Goal: Task Accomplishment & Management: Manage account settings

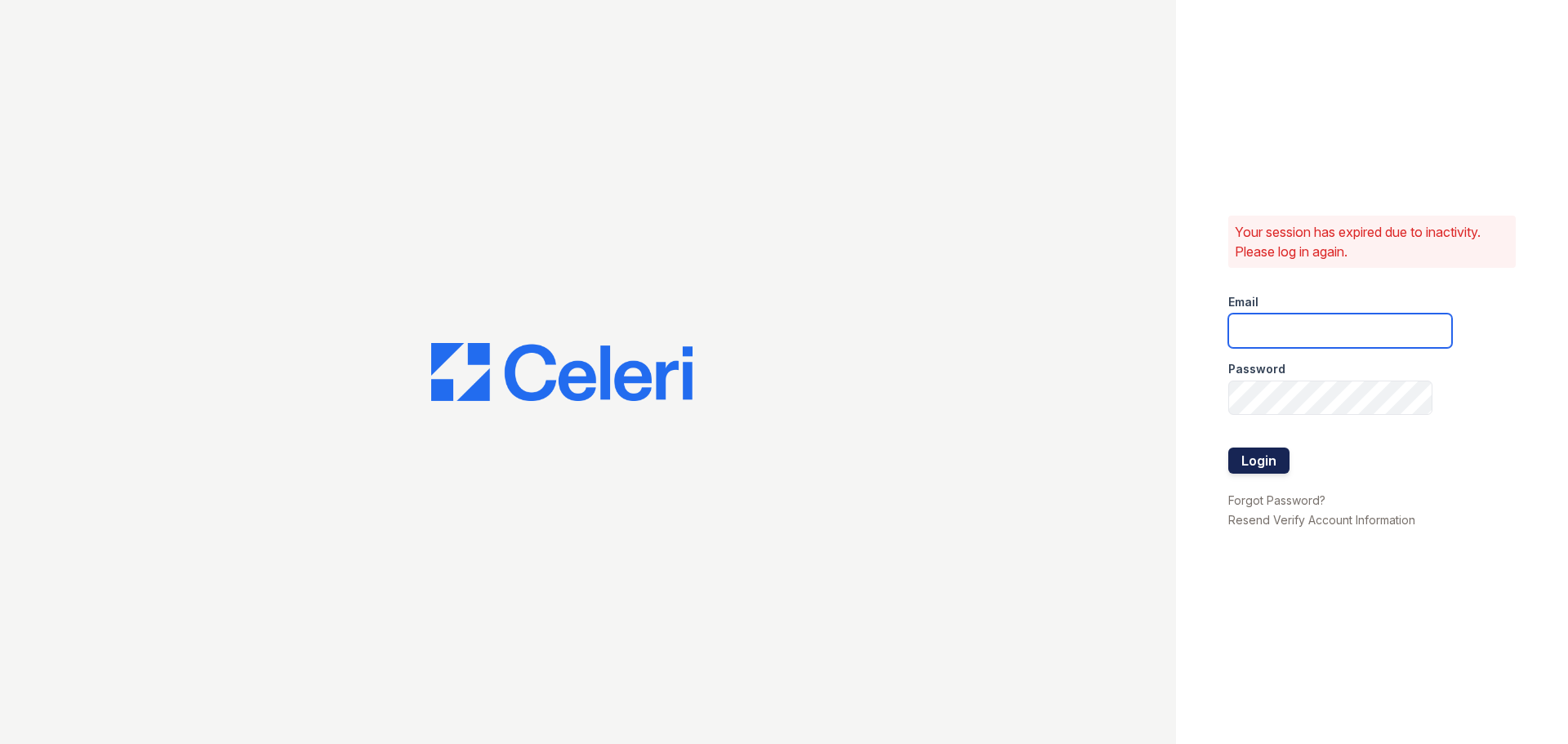
type input "33ninety.leasing2@ghancooper.com"
click at [1242, 457] on button "Login" at bounding box center [1260, 460] width 61 height 26
